Goal: Navigation & Orientation: Find specific page/section

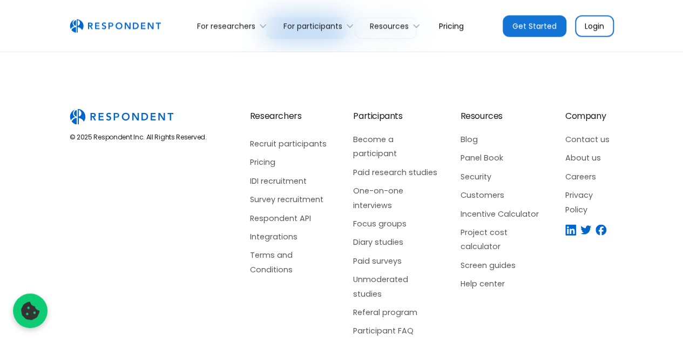
scroll to position [2742, 0]
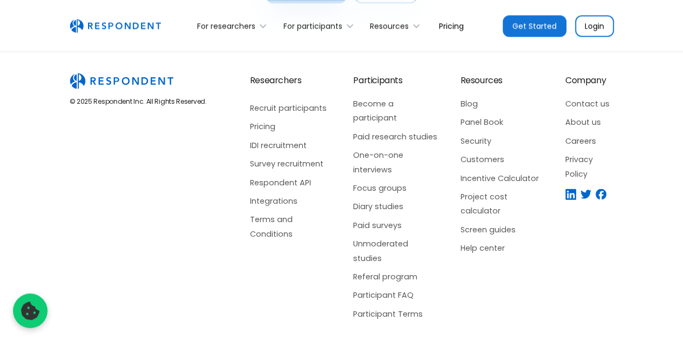
click at [582, 144] on link "Careers" at bounding box center [590, 141] width 49 height 14
click at [417, 28] on icon at bounding box center [416, 26] width 11 height 11
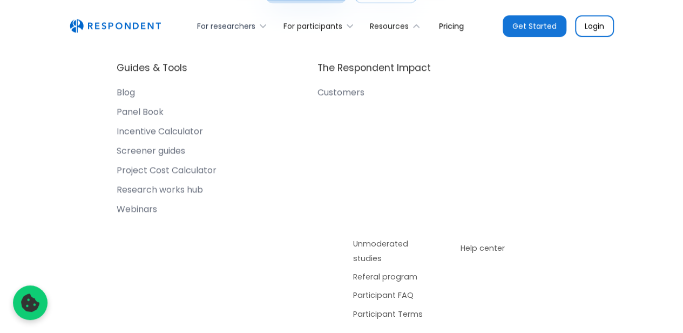
click at [261, 26] on icon at bounding box center [263, 26] width 11 height 11
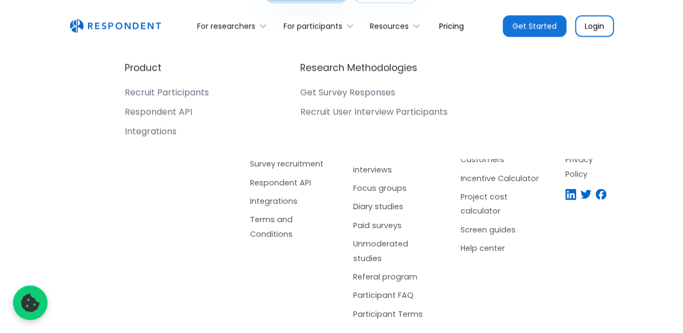
scroll to position [2750, 8]
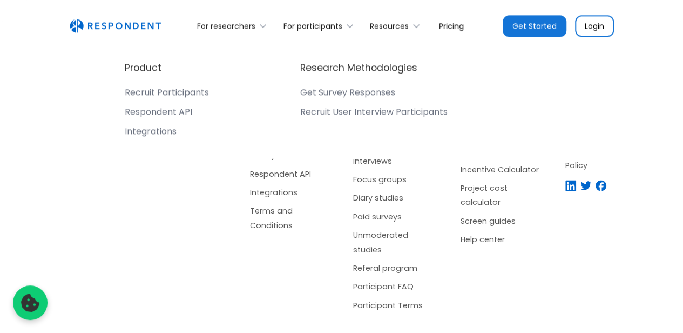
click at [132, 28] on img "home" at bounding box center [115, 26] width 91 height 14
